Goal: Task Accomplishment & Management: Manage account settings

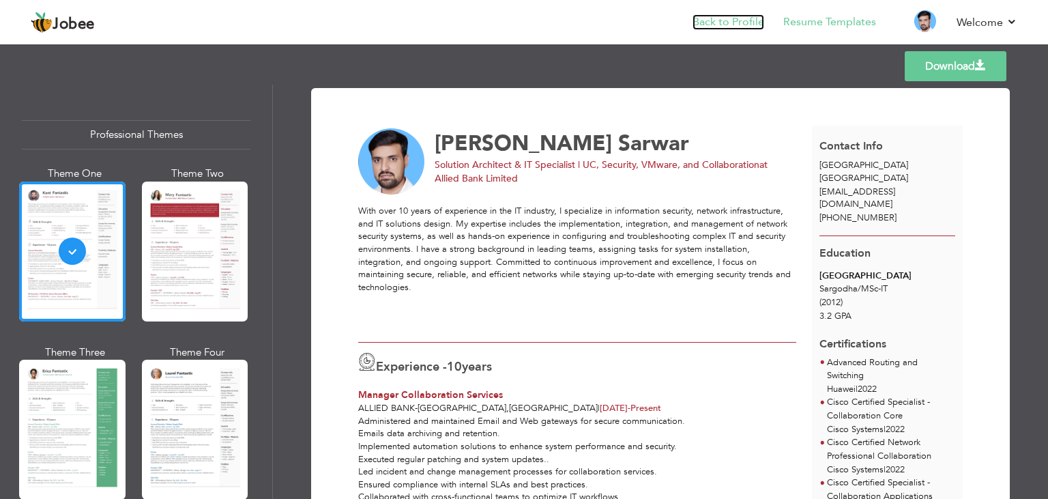
click at [754, 25] on link "Back to Profile" at bounding box center [728, 22] width 72 height 16
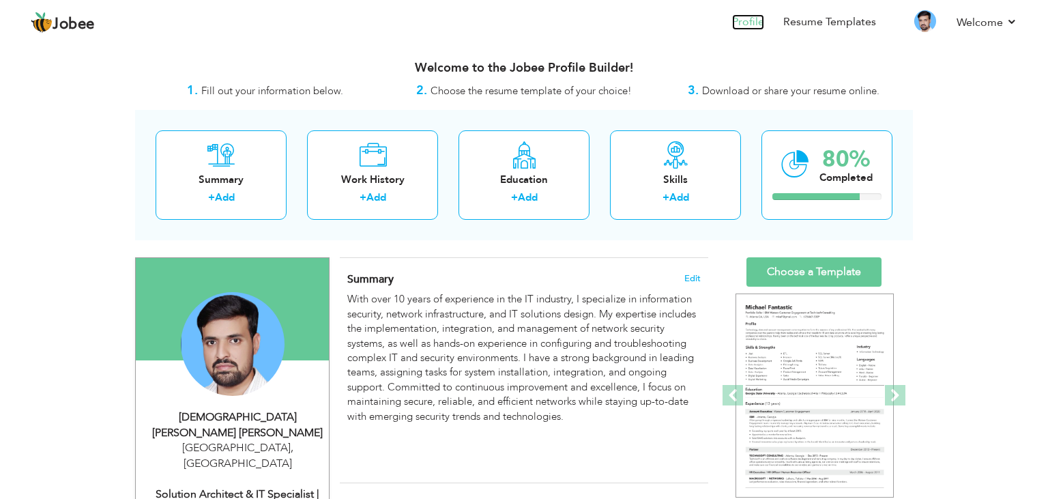
click at [758, 23] on link "Profile" at bounding box center [748, 22] width 32 height 16
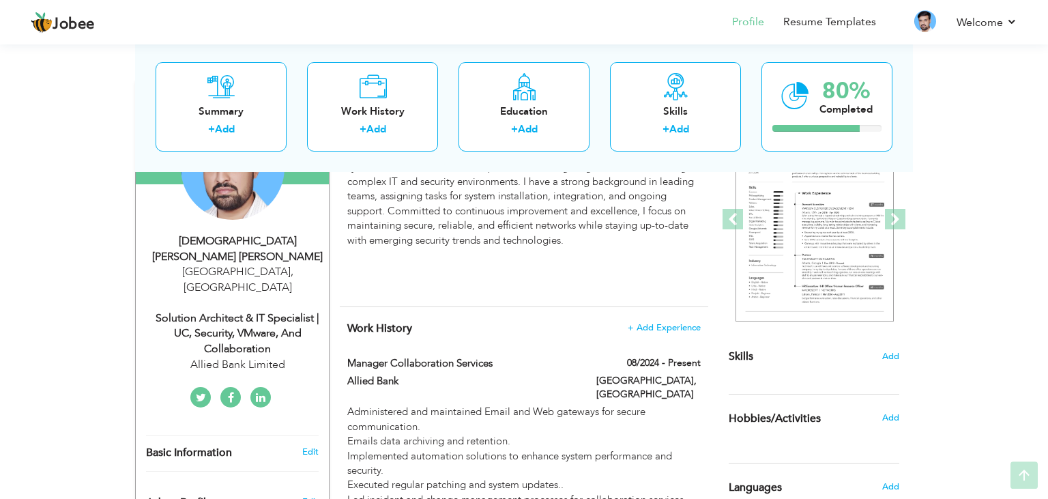
scroll to position [288, 0]
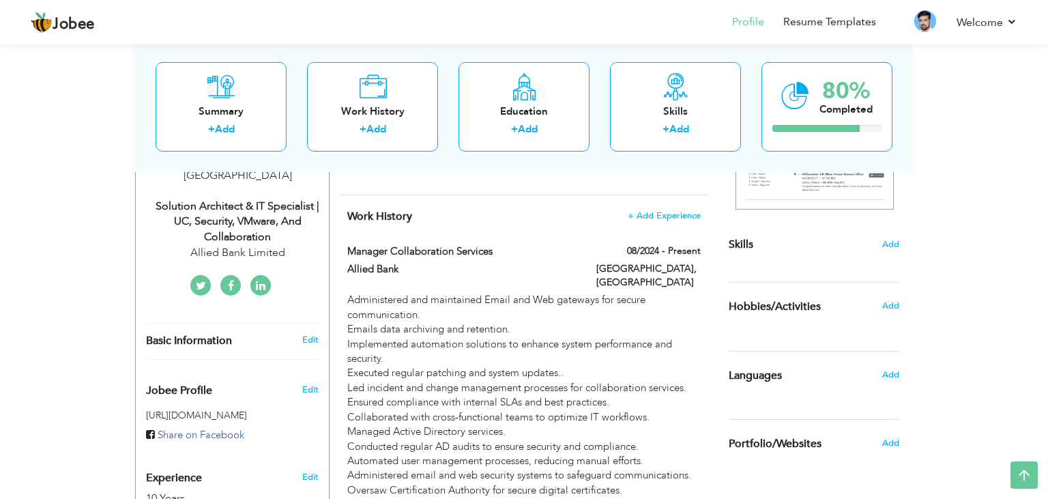
click at [256, 207] on div "Solution Architect & IT Specialist | UC, Security, VMware, and Collaboration" at bounding box center [237, 222] width 183 height 47
type input "[PERSON_NAME]"
type input "Sarwar"
type input "[PHONE_NUMBER]"
select select "number:166"
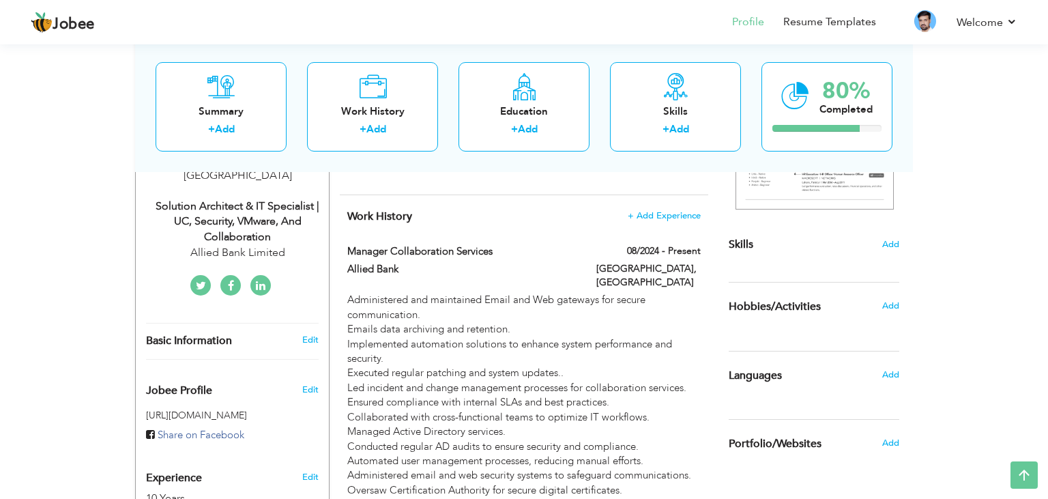
type input "[GEOGRAPHIC_DATA]"
select select "number:12"
type input "Allied Bank Limited"
type input "Solution Architect & IT Specialist | UC, Security, VMware, and Collaboration"
type input "https://www.linkedin.com/in/mynameisaffan"
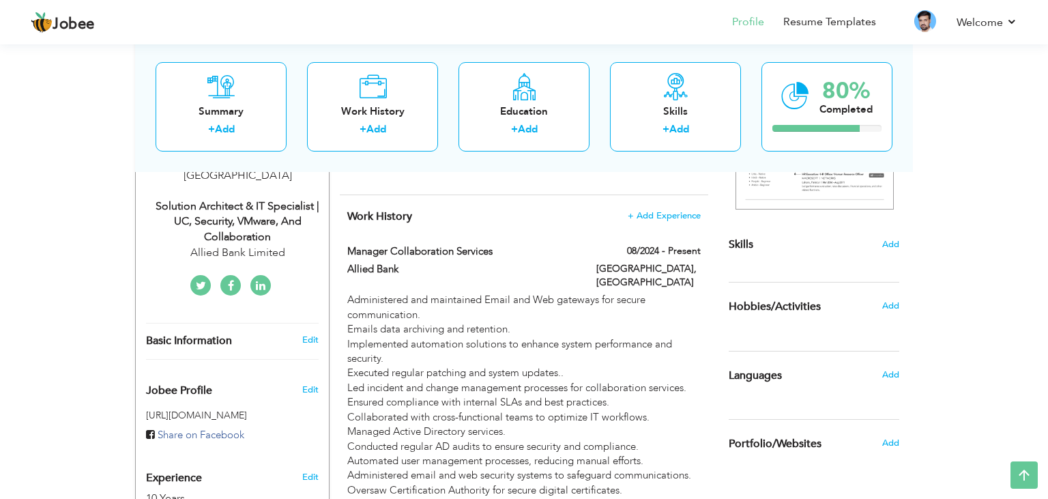
type input "https://www.facebook.com/mynameisaffan"
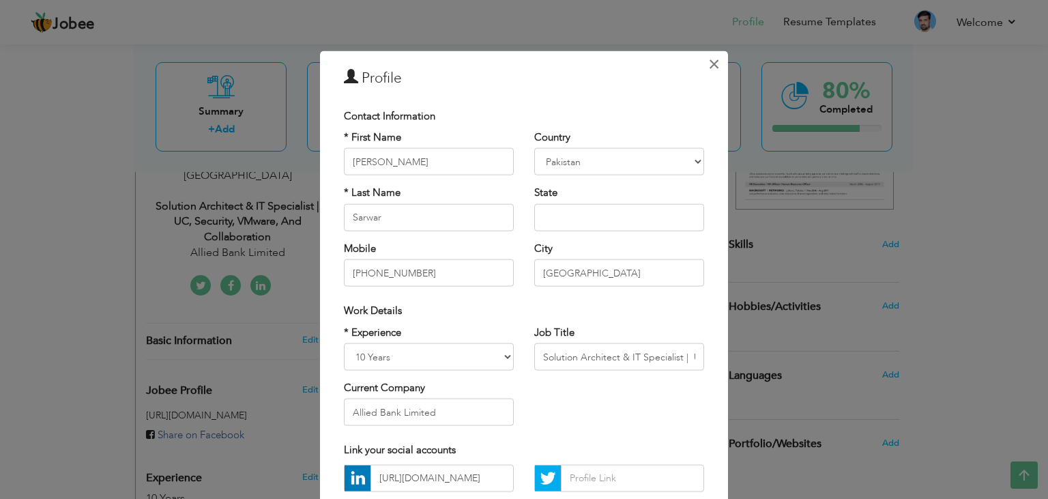
click at [712, 63] on span "×" at bounding box center [714, 63] width 12 height 25
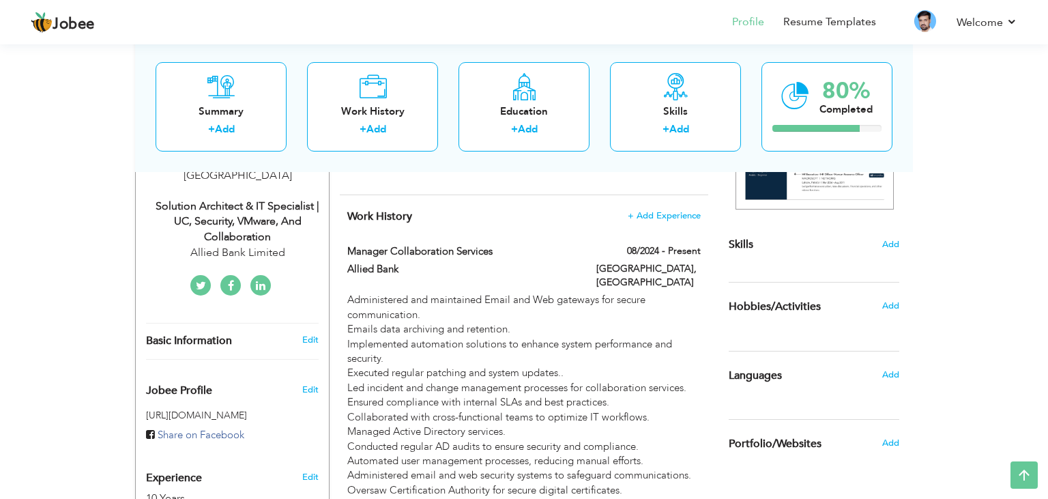
click at [291, 199] on div "Solution Architect & IT Specialist | UC, Security, VMware, and Collaboration" at bounding box center [237, 222] width 183 height 47
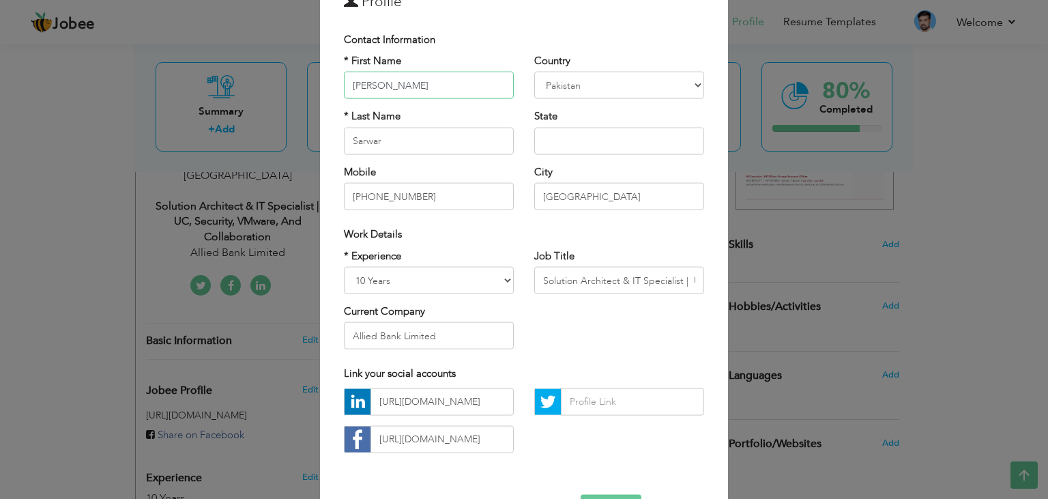
scroll to position [123, 0]
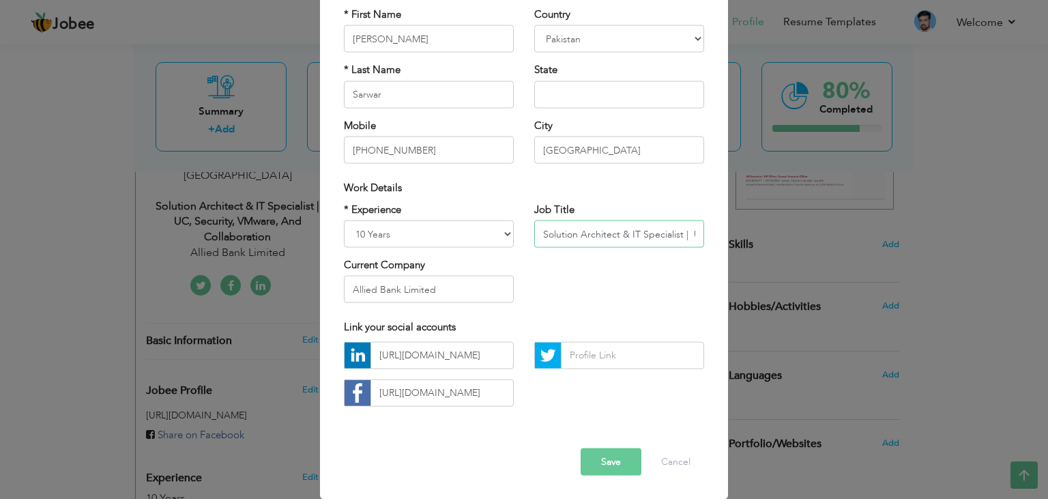
click at [632, 232] on input "Solution Architect & IT Specialist | UC, Security, VMware, and Collaboration" at bounding box center [619, 233] width 170 height 27
click at [678, 457] on button "Cancel" at bounding box center [675, 460] width 57 height 27
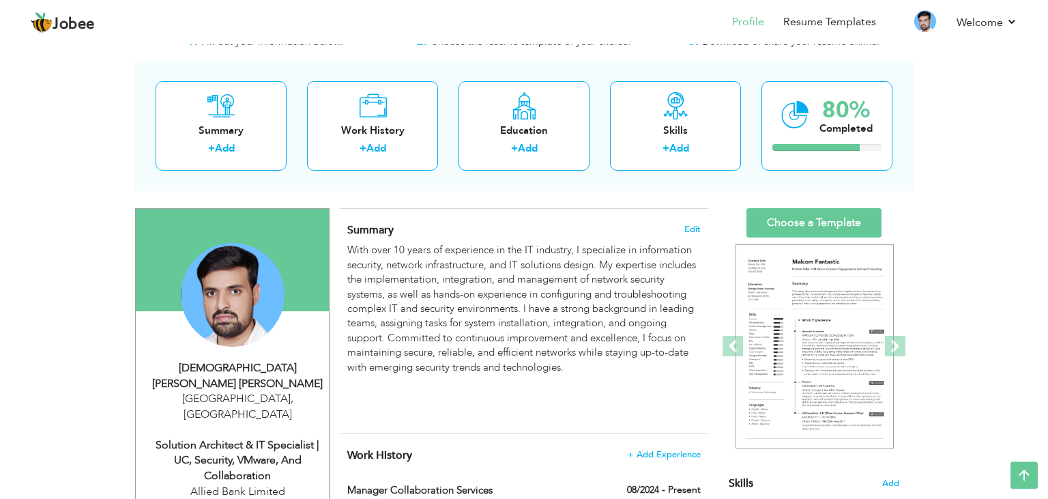
scroll to position [0, 0]
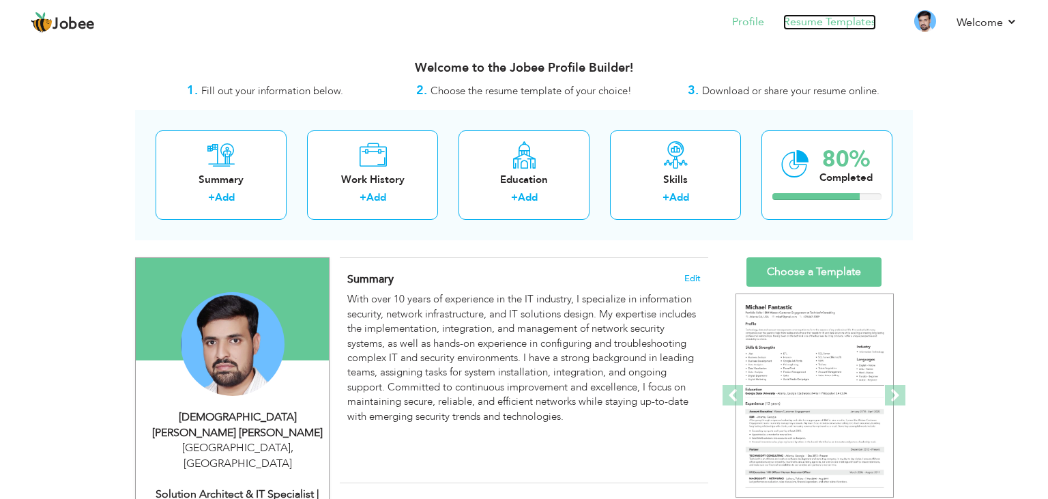
click at [832, 20] on link "Resume Templates" at bounding box center [829, 22] width 93 height 16
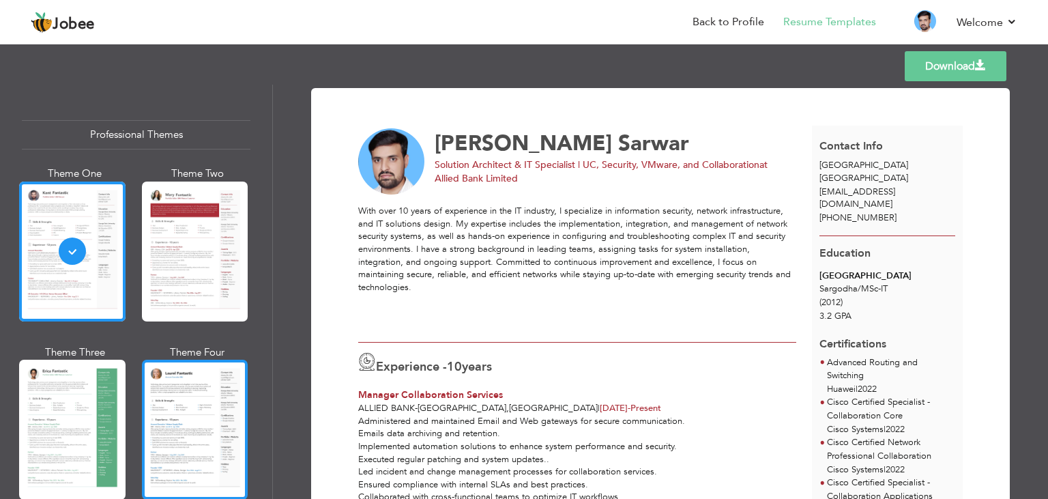
click at [179, 392] on div at bounding box center [195, 429] width 106 height 140
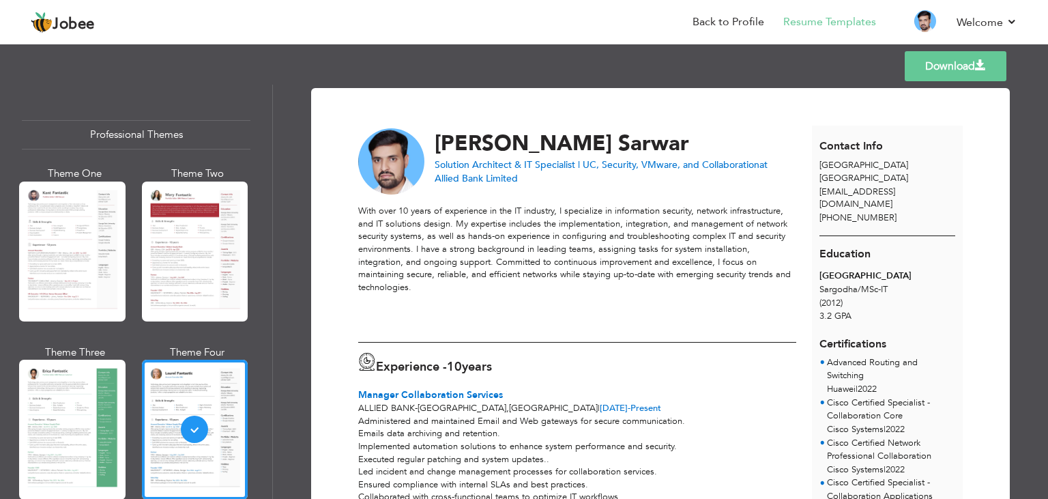
click at [50, 405] on div at bounding box center [72, 429] width 106 height 140
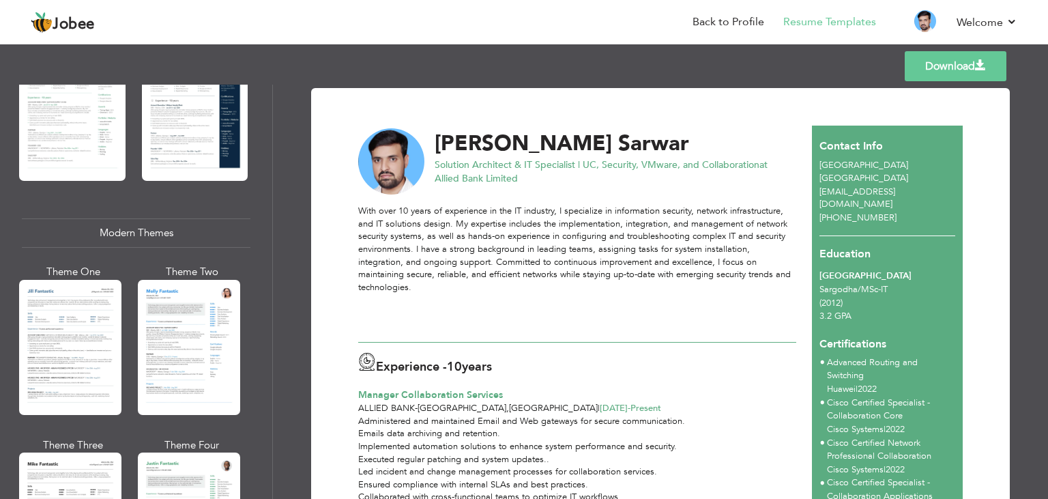
scroll to position [655, 0]
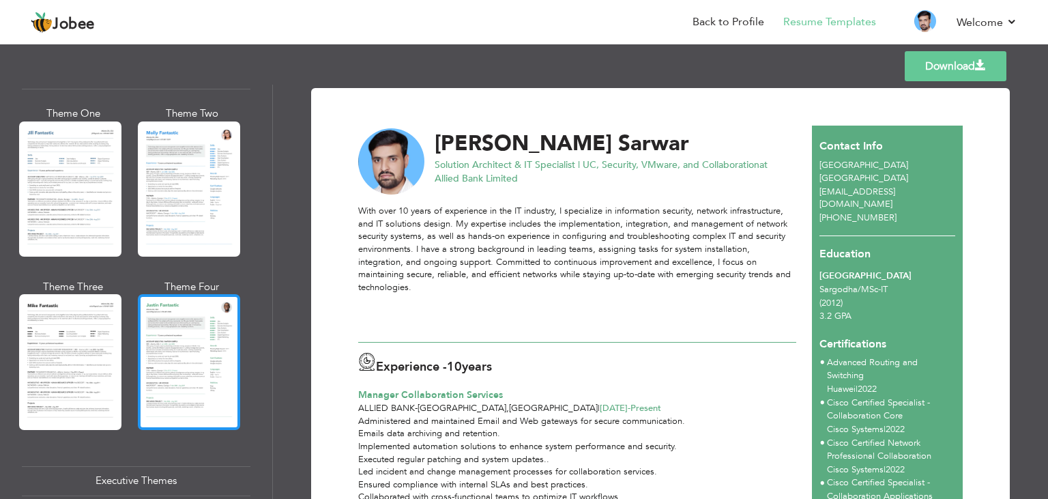
click at [168, 357] on div at bounding box center [189, 361] width 102 height 135
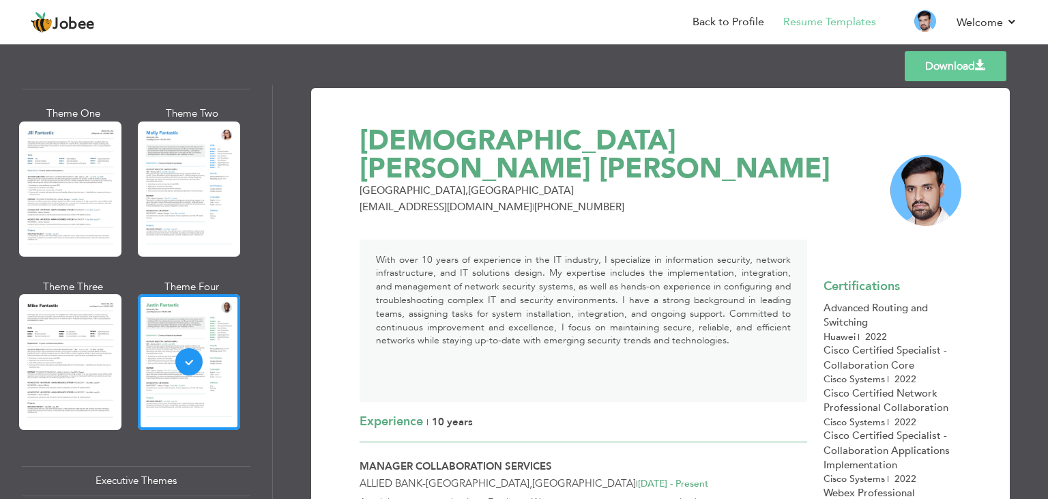
click at [61, 362] on div at bounding box center [70, 361] width 102 height 135
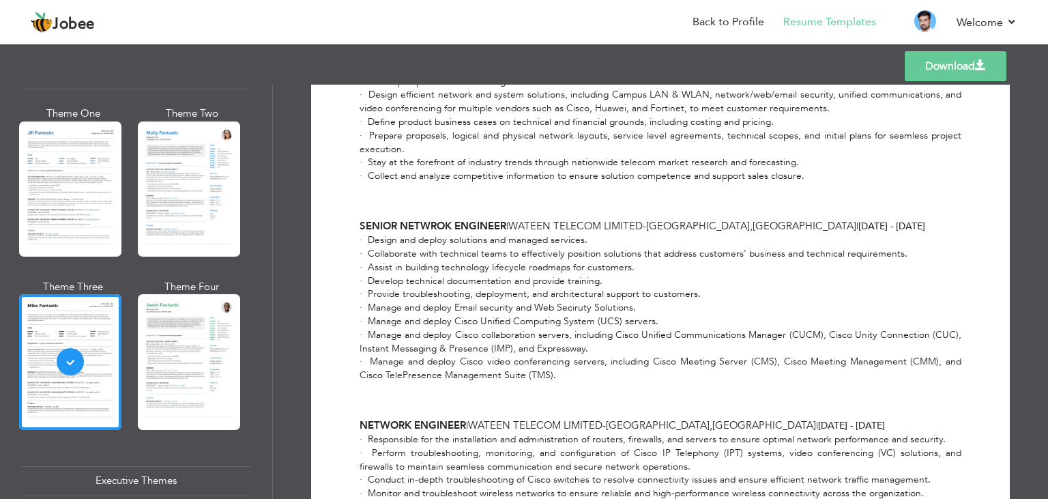
scroll to position [0, 0]
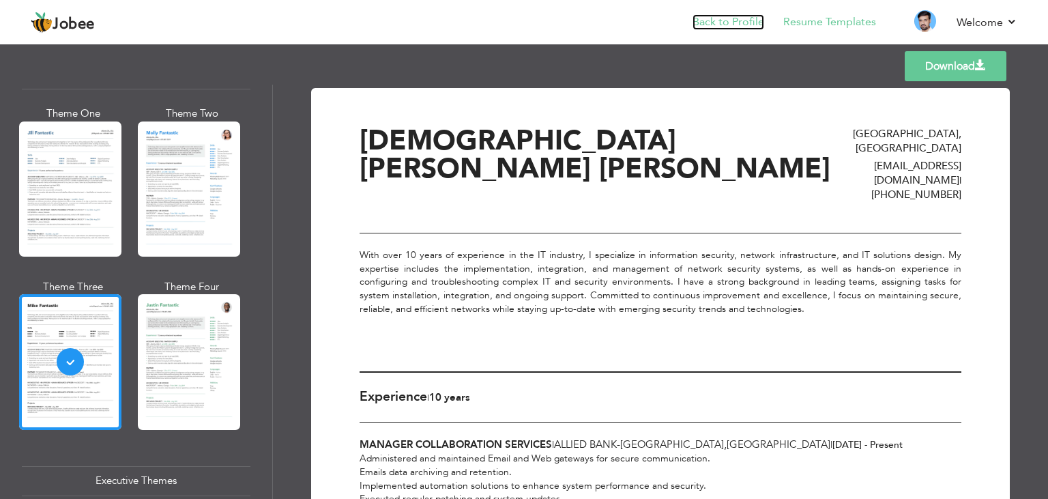
click at [754, 26] on link "Back to Profile" at bounding box center [728, 22] width 72 height 16
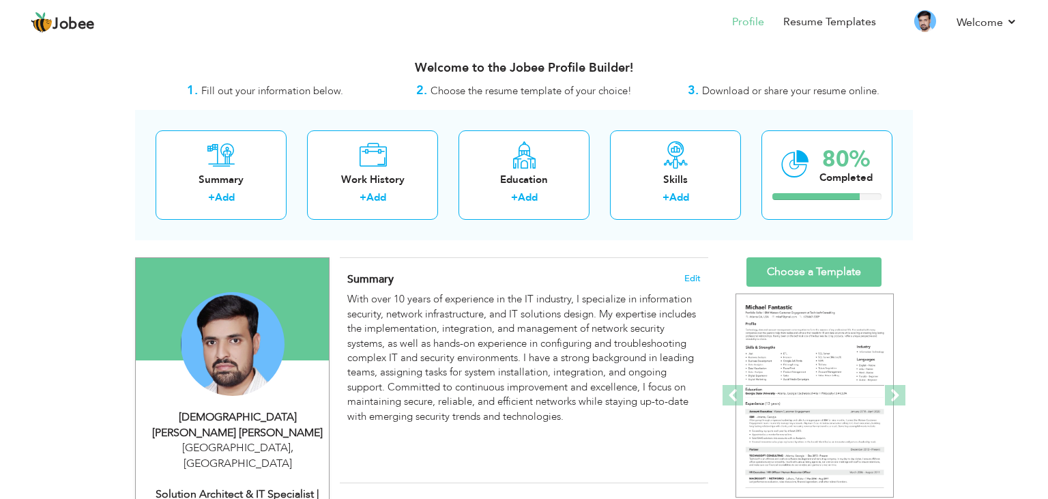
click at [239, 417] on div "Muhammad Affan Sarwar" at bounding box center [237, 424] width 183 height 31
type input "[PERSON_NAME]"
type input "Sarwar"
type input "[PHONE_NUMBER]"
select select "number:166"
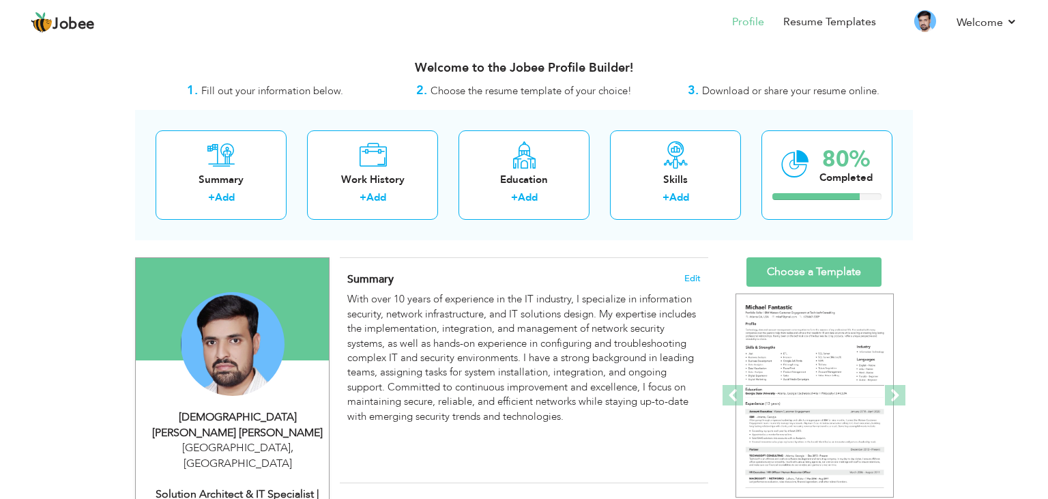
type input "[GEOGRAPHIC_DATA]"
select select "number:12"
type input "Allied Bank Limited"
type input "Solution Architect & IT Specialist | UC, Security, VMware, and Collaboration"
type input "https://www.linkedin.com/in/mynameisaffan"
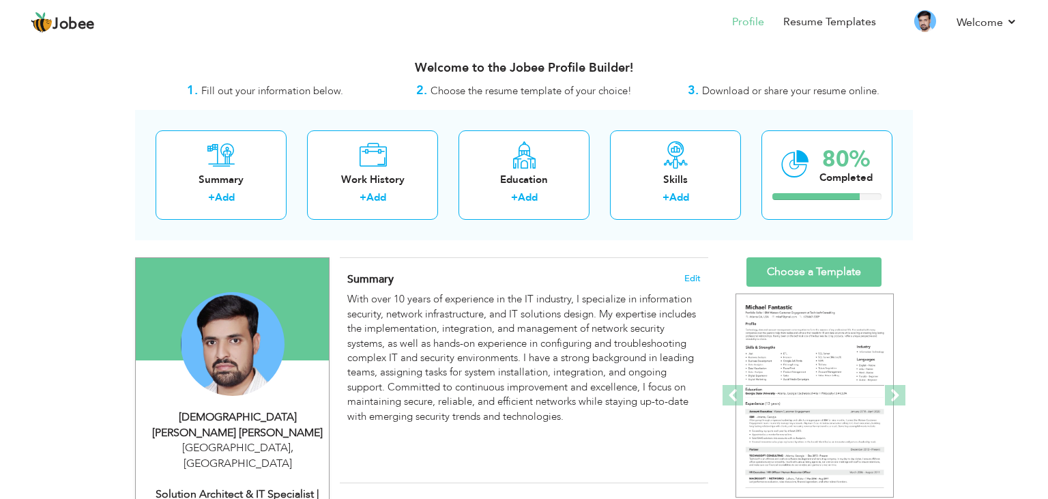
type input "https://www.facebook.com/mynameisaffan"
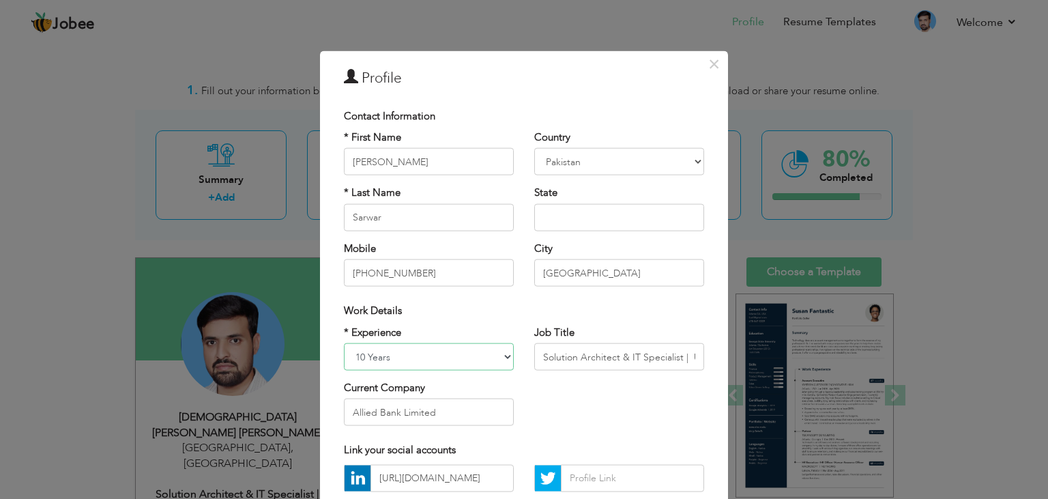
select select "number:14"
click option "12 Years" at bounding box center [0, 0] width 0 height 0
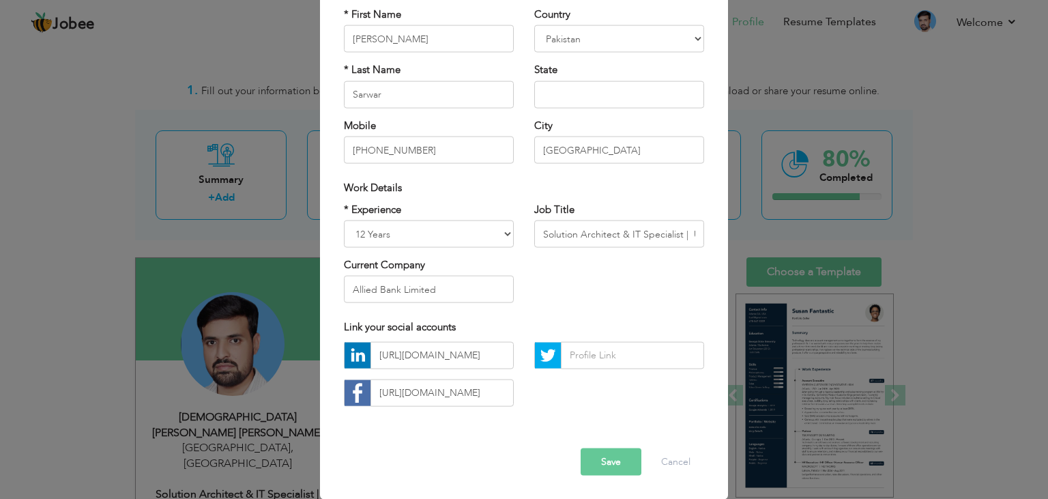
click at [600, 467] on button "Save" at bounding box center [611, 460] width 61 height 27
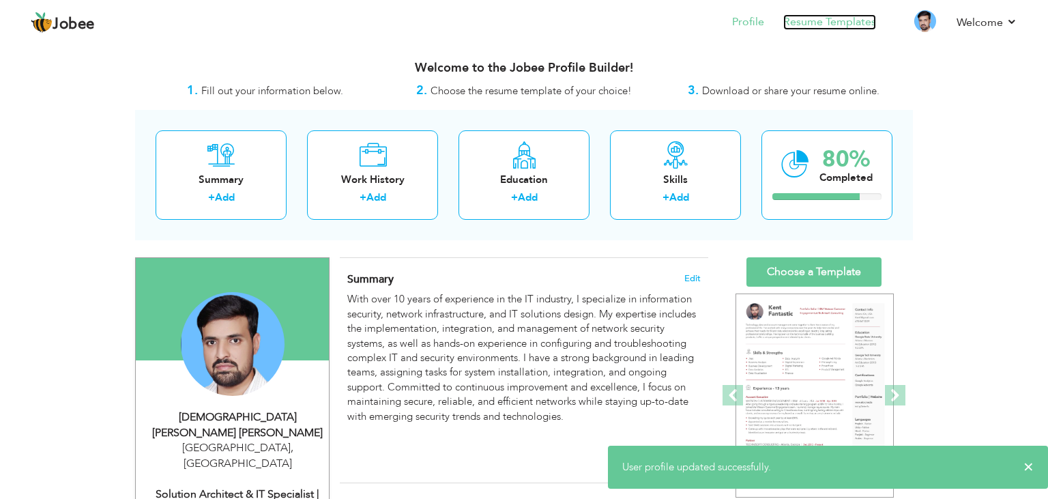
drag, startPoint x: 829, startPoint y: 23, endPoint x: 752, endPoint y: 60, distance: 85.1
click at [828, 23] on link "Resume Templates" at bounding box center [829, 22] width 93 height 16
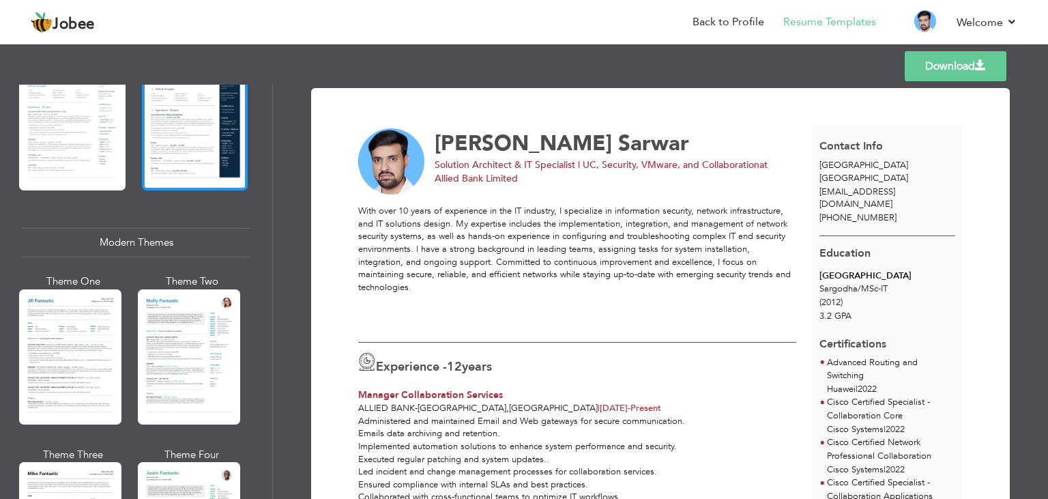
scroll to position [655, 0]
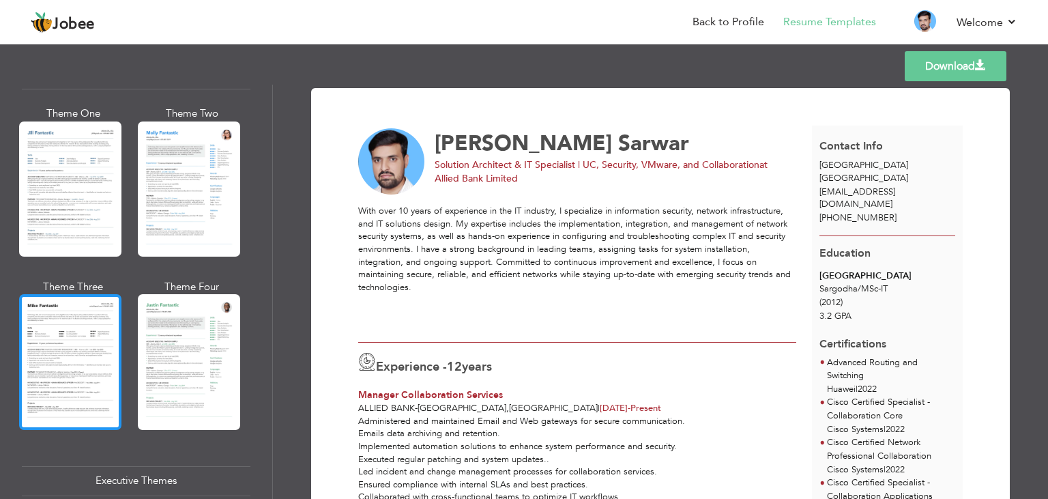
click at [91, 351] on div at bounding box center [70, 361] width 102 height 135
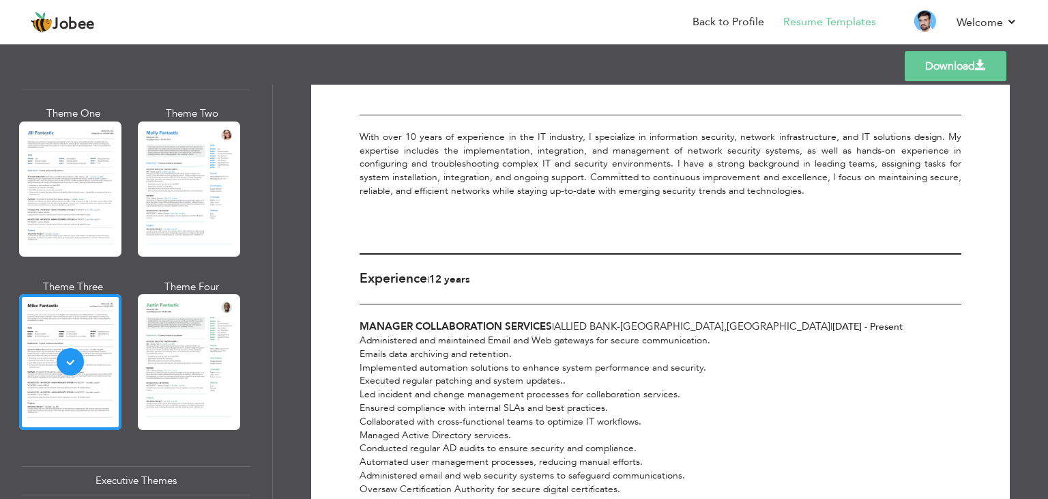
scroll to position [0, 0]
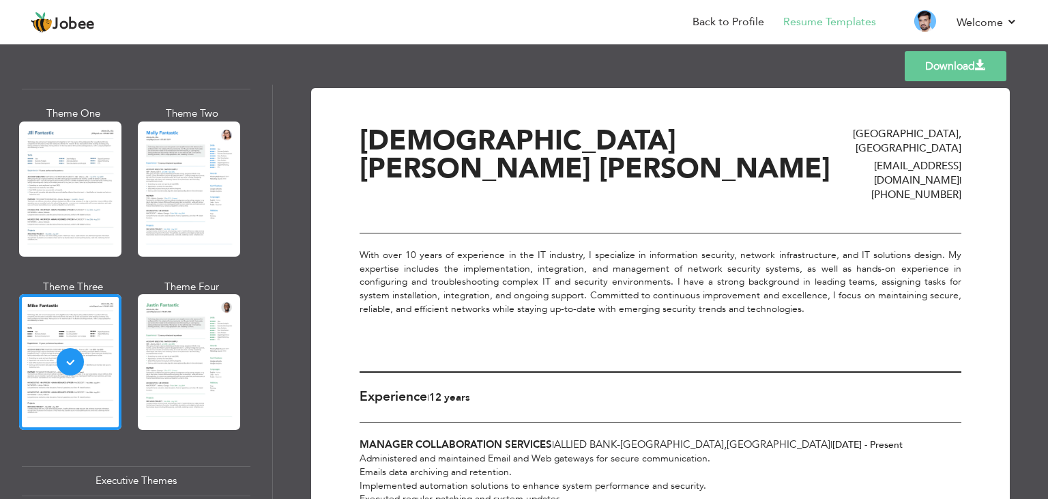
click at [943, 68] on link "Download" at bounding box center [956, 66] width 102 height 30
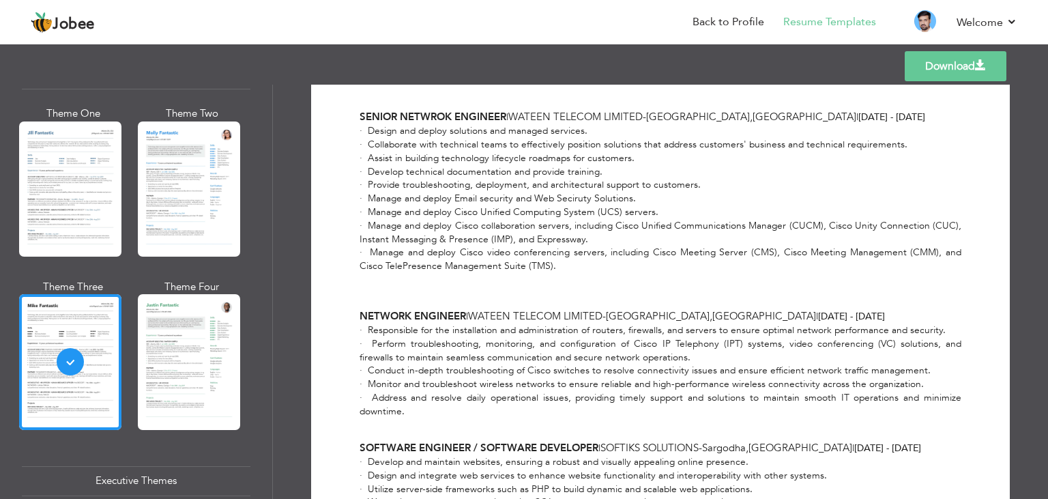
scroll to position [598, 0]
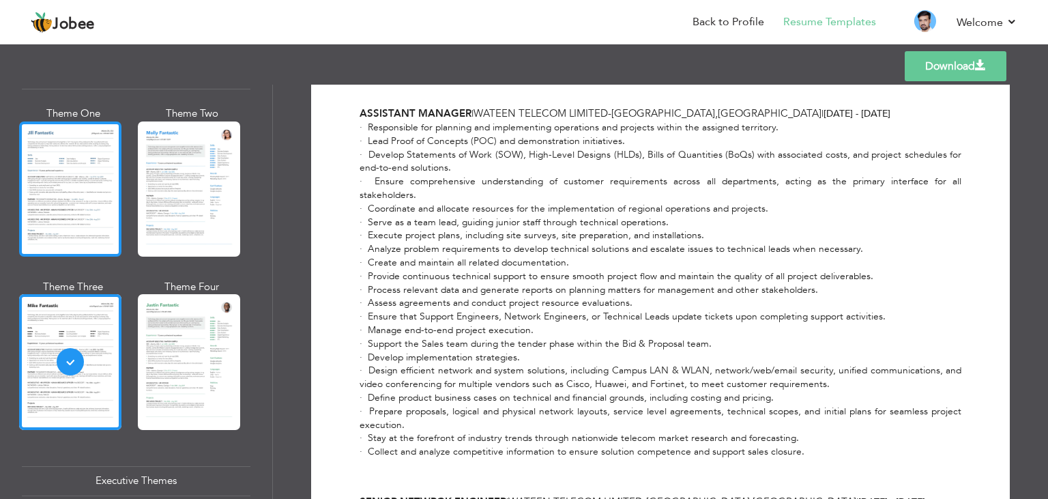
click at [85, 181] on div at bounding box center [70, 188] width 102 height 135
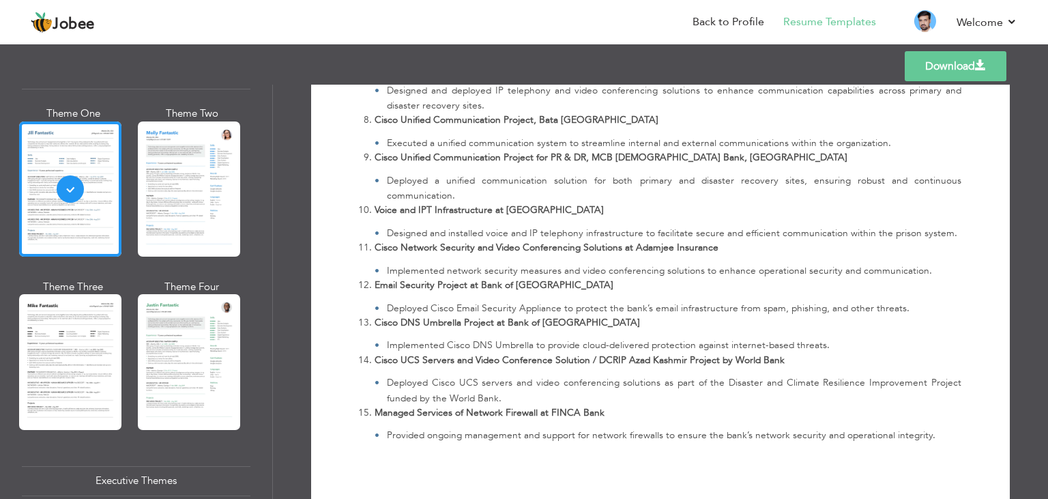
scroll to position [2183, 0]
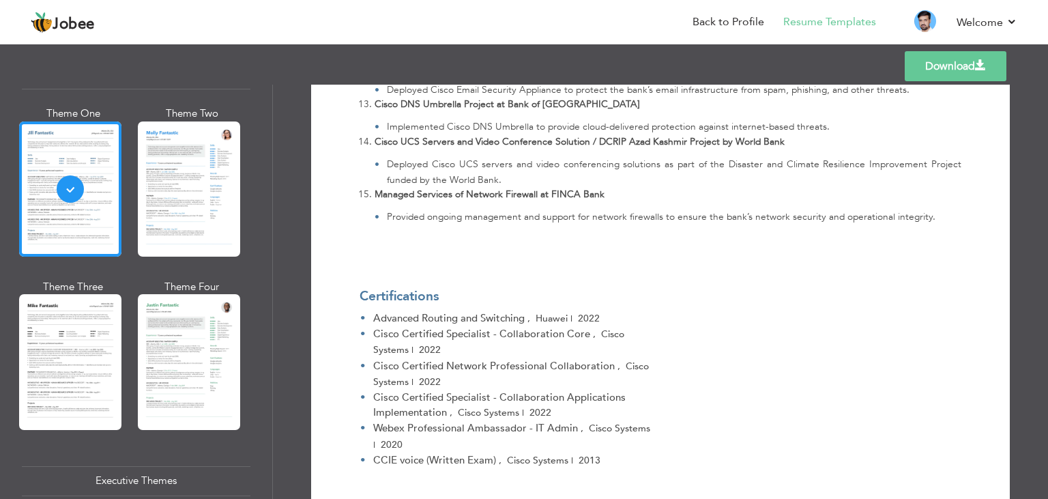
click at [965, 75] on link "Download" at bounding box center [956, 66] width 102 height 30
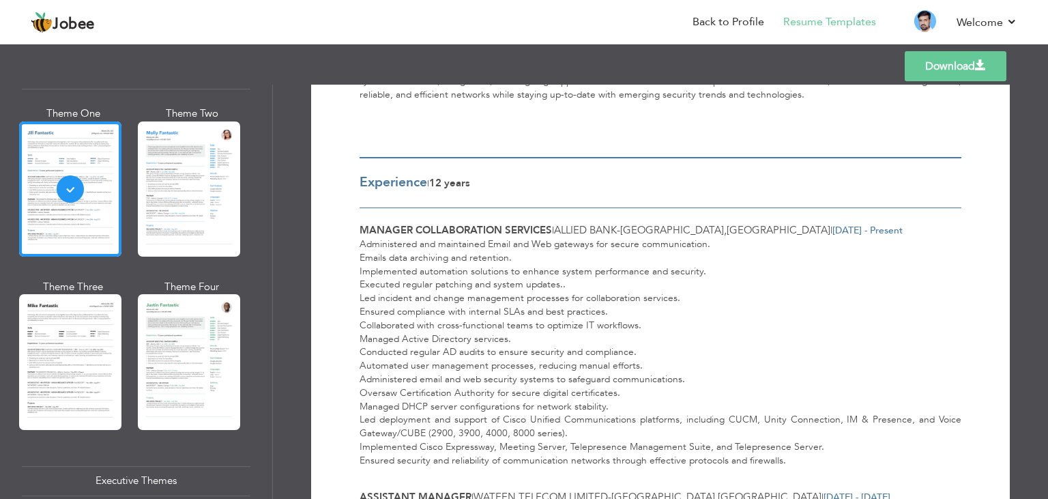
scroll to position [0, 0]
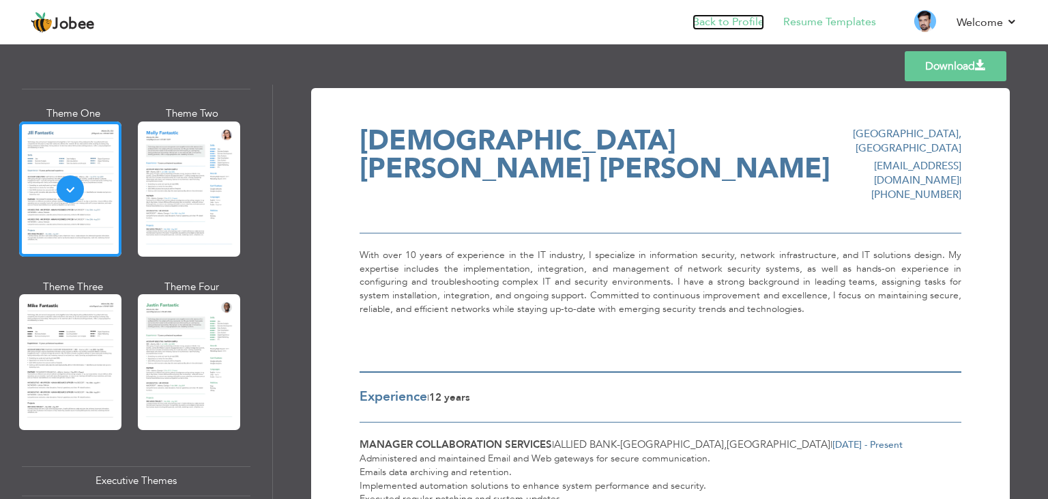
click at [705, 20] on link "Back to Profile" at bounding box center [728, 22] width 72 height 16
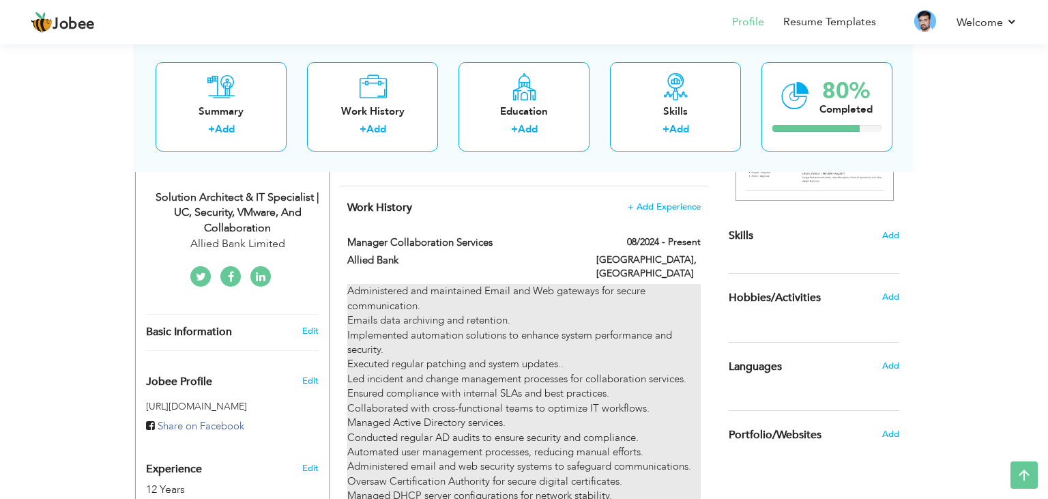
scroll to position [288, 0]
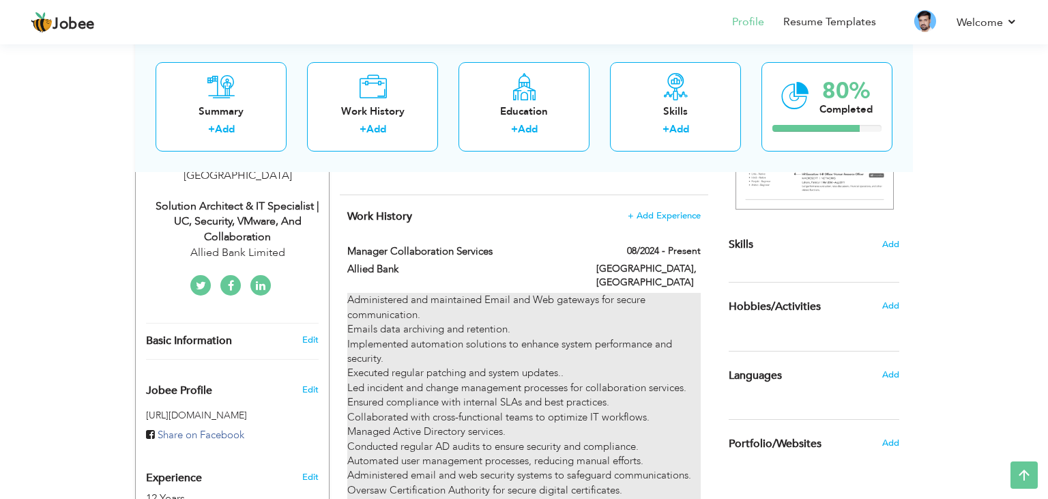
click at [541, 309] on div "Administered and maintained Email and Web gateways for secure communication. Em…" at bounding box center [523, 453] width 353 height 321
type input "Manager Collaboration Services"
type input "Allied Bank"
type input "08/2024"
type input "[GEOGRAPHIC_DATA]"
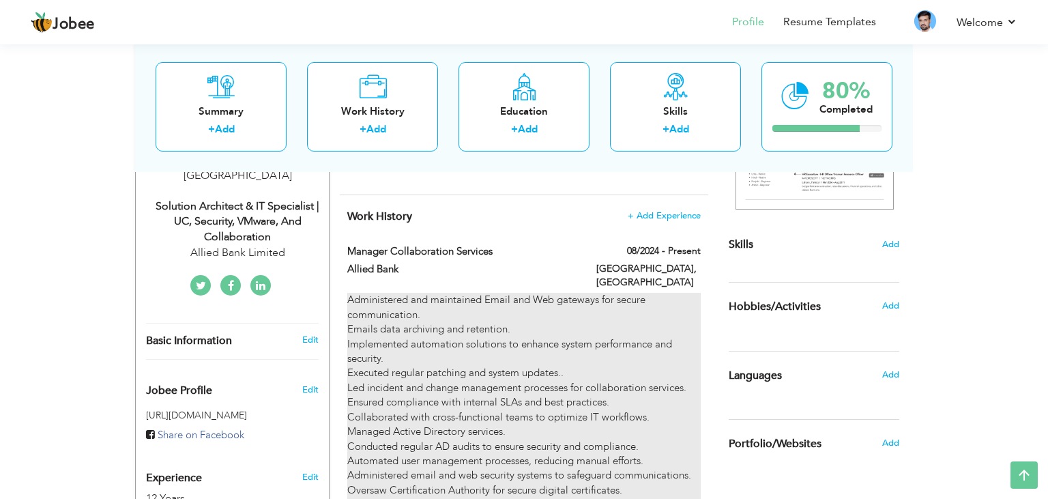
type input "[GEOGRAPHIC_DATA]"
checkbox input "true"
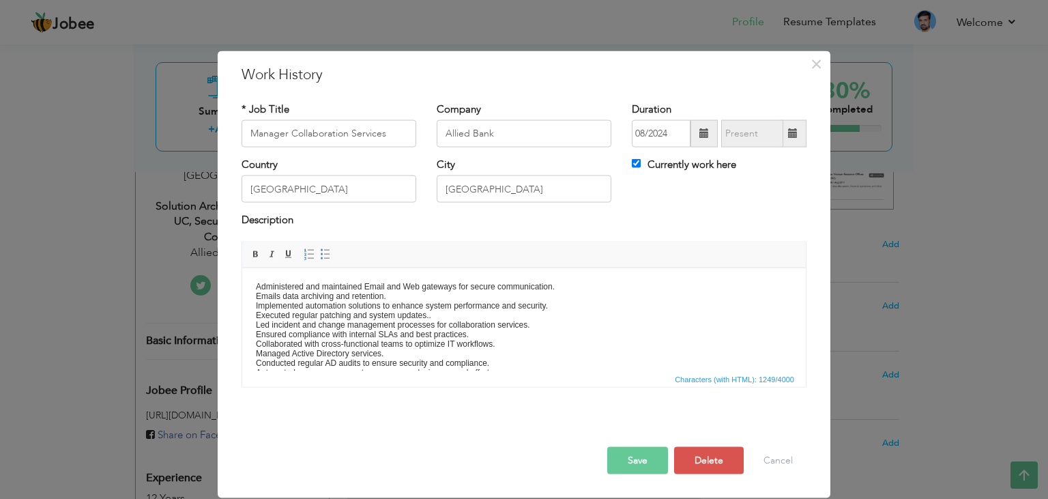
scroll to position [0, 0]
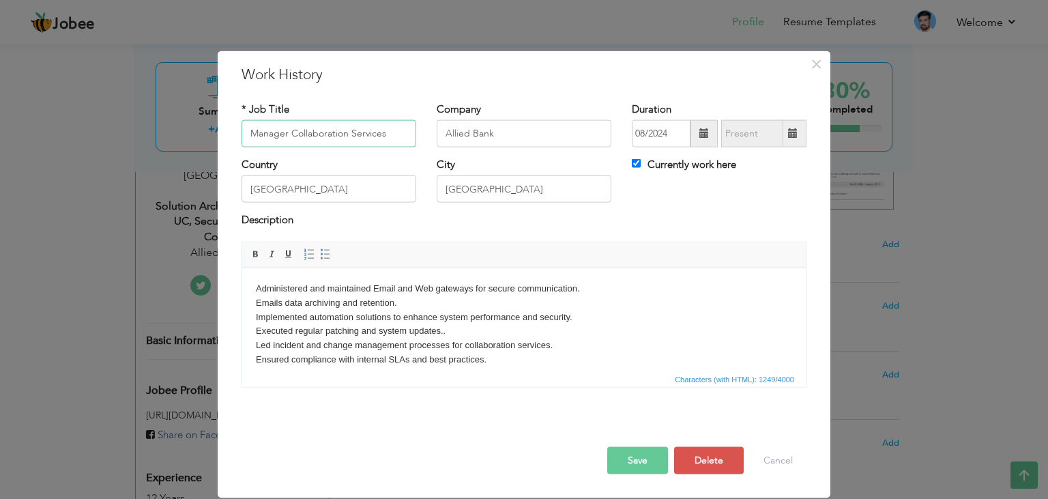
drag, startPoint x: 289, startPoint y: 130, endPoint x: 362, endPoint y: 130, distance: 73.0
click at [362, 130] on input "Manager Collaboration Services" at bounding box center [328, 133] width 175 height 27
click at [371, 132] on input "Manager Collaboration Services" at bounding box center [328, 133] width 175 height 27
drag, startPoint x: 394, startPoint y: 132, endPoint x: 291, endPoint y: 124, distance: 103.3
click at [291, 124] on input "Manager Collaboration Services" at bounding box center [328, 133] width 175 height 27
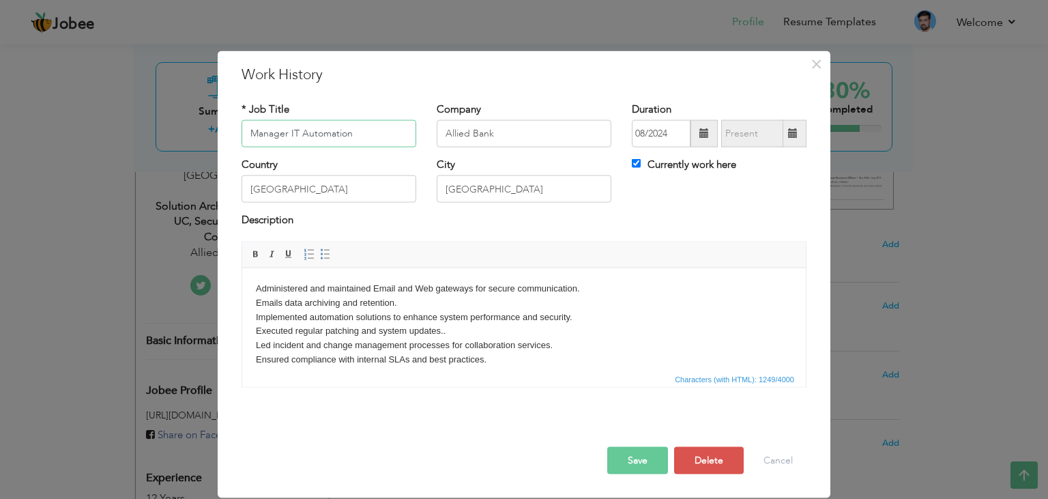
type input "Manager IT Automation"
click at [482, 61] on div "× Work History * Job Title Manager IT Automation Company Allied Bank Duration 0…" at bounding box center [524, 273] width 613 height 447
click at [649, 461] on button "Save" at bounding box center [637, 459] width 61 height 27
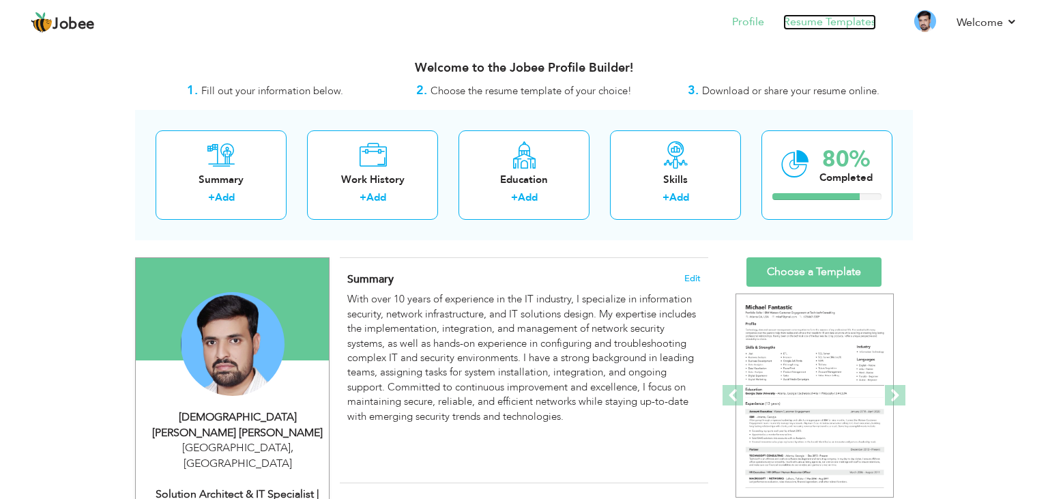
click at [814, 20] on link "Resume Templates" at bounding box center [829, 22] width 93 height 16
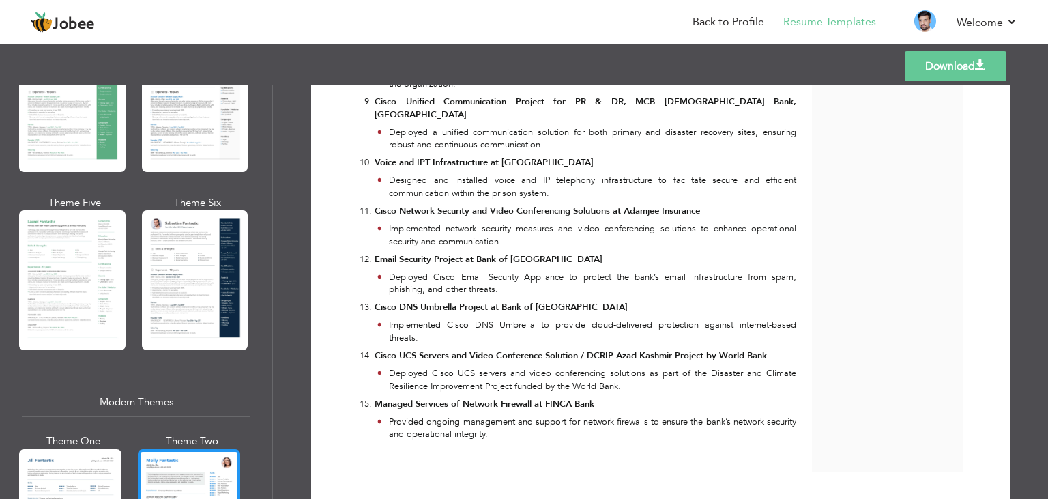
scroll to position [655, 0]
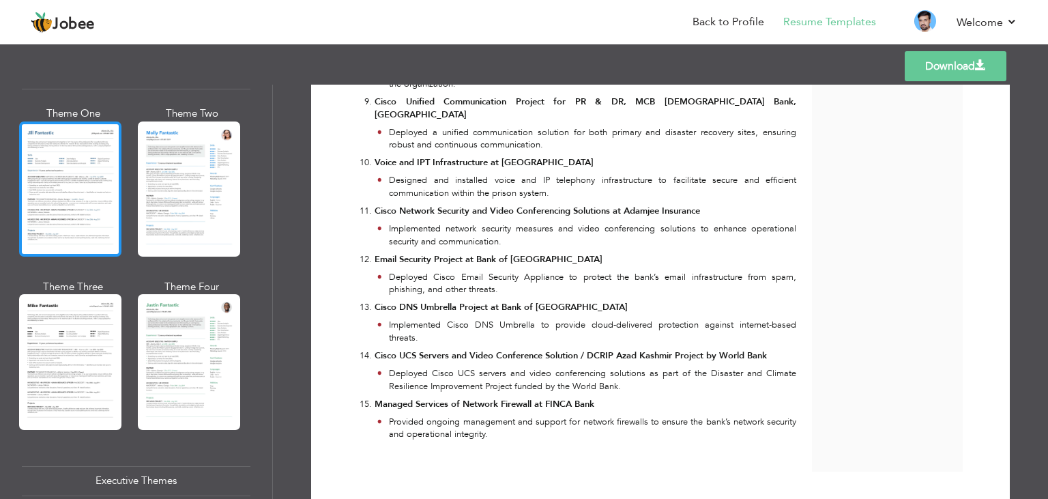
click at [63, 229] on div at bounding box center [70, 188] width 102 height 135
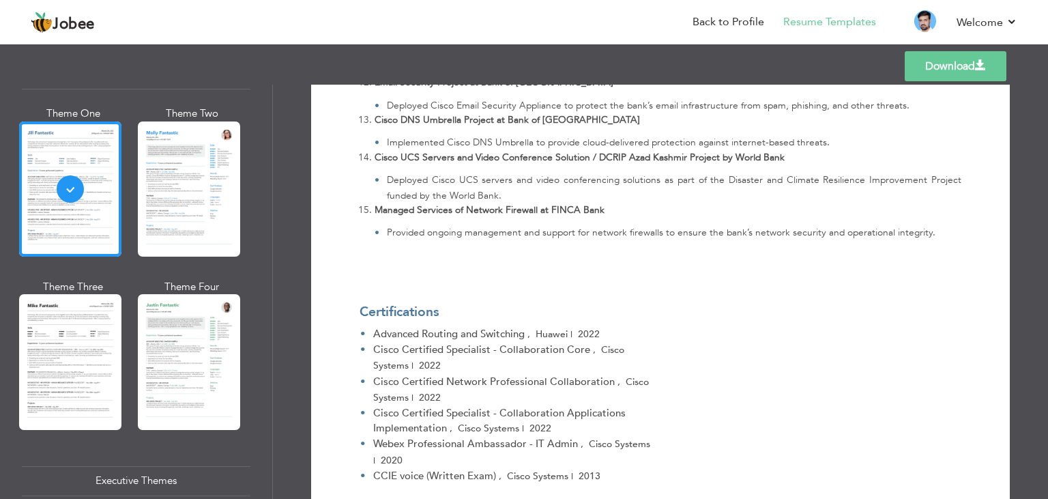
scroll to position [2183, 0]
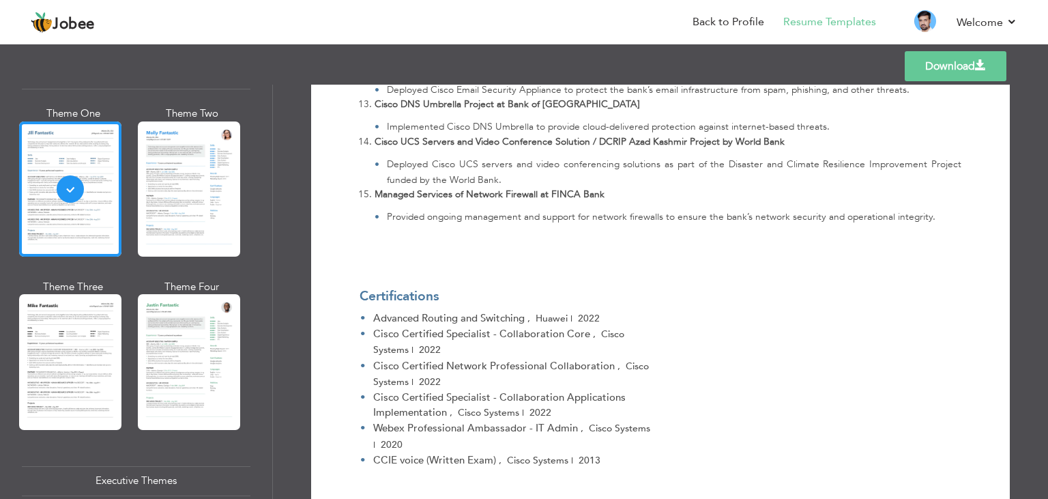
click at [962, 67] on link "Download" at bounding box center [956, 66] width 102 height 30
